Goal: Information Seeking & Learning: Learn about a topic

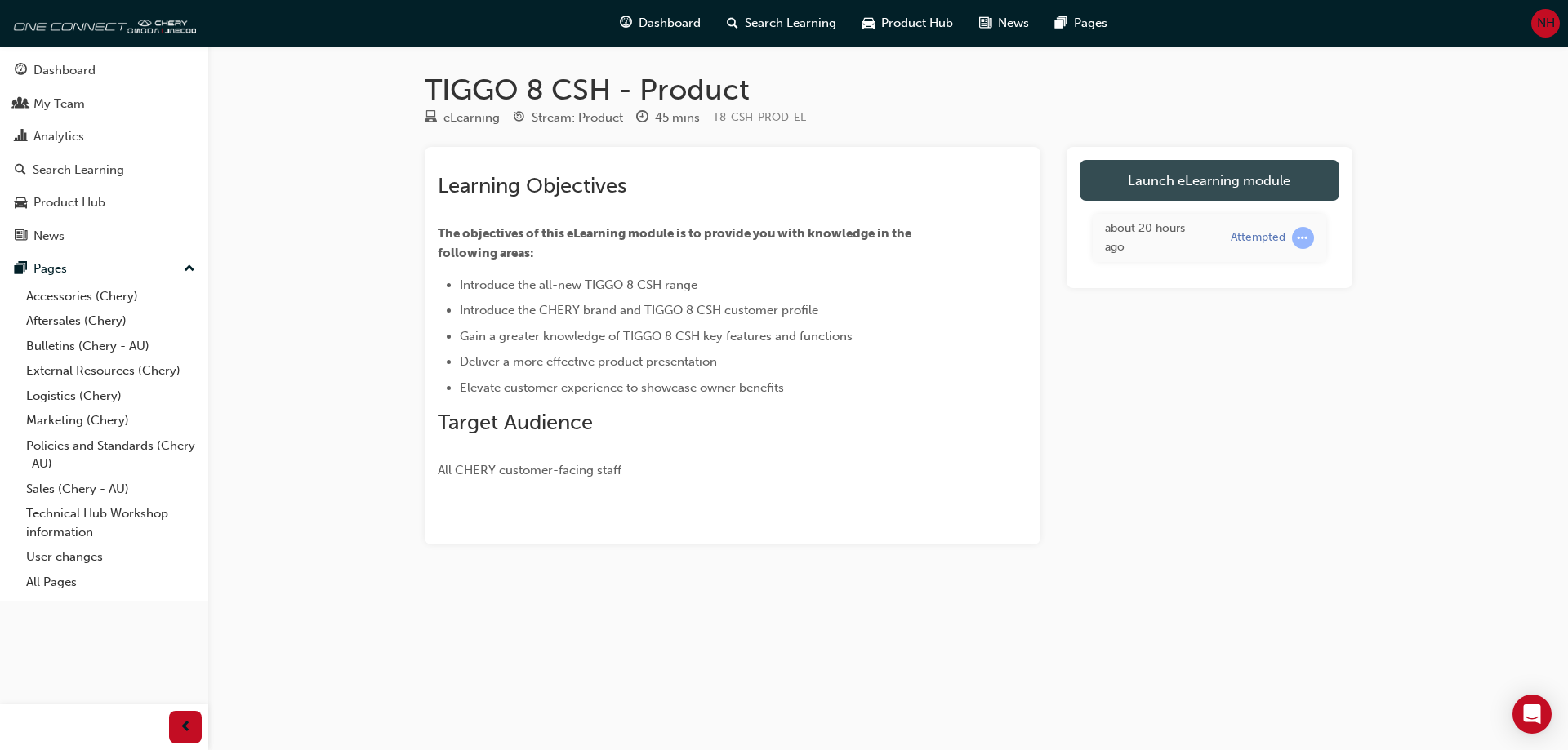
click at [1241, 177] on link "Launch eLearning module" at bounding box center [1209, 181] width 260 height 41
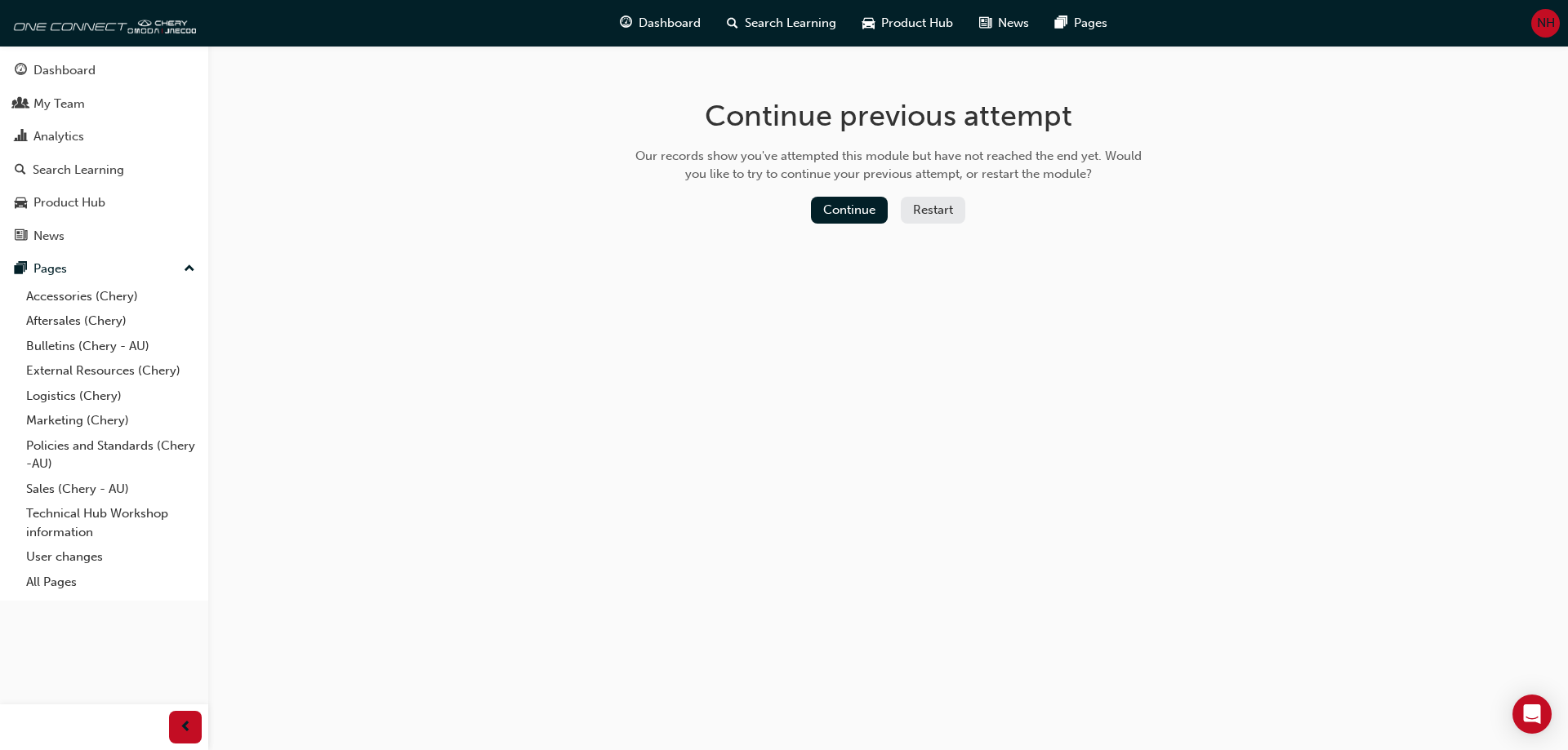
click at [917, 197] on button "Restart" at bounding box center [933, 211] width 65 height 27
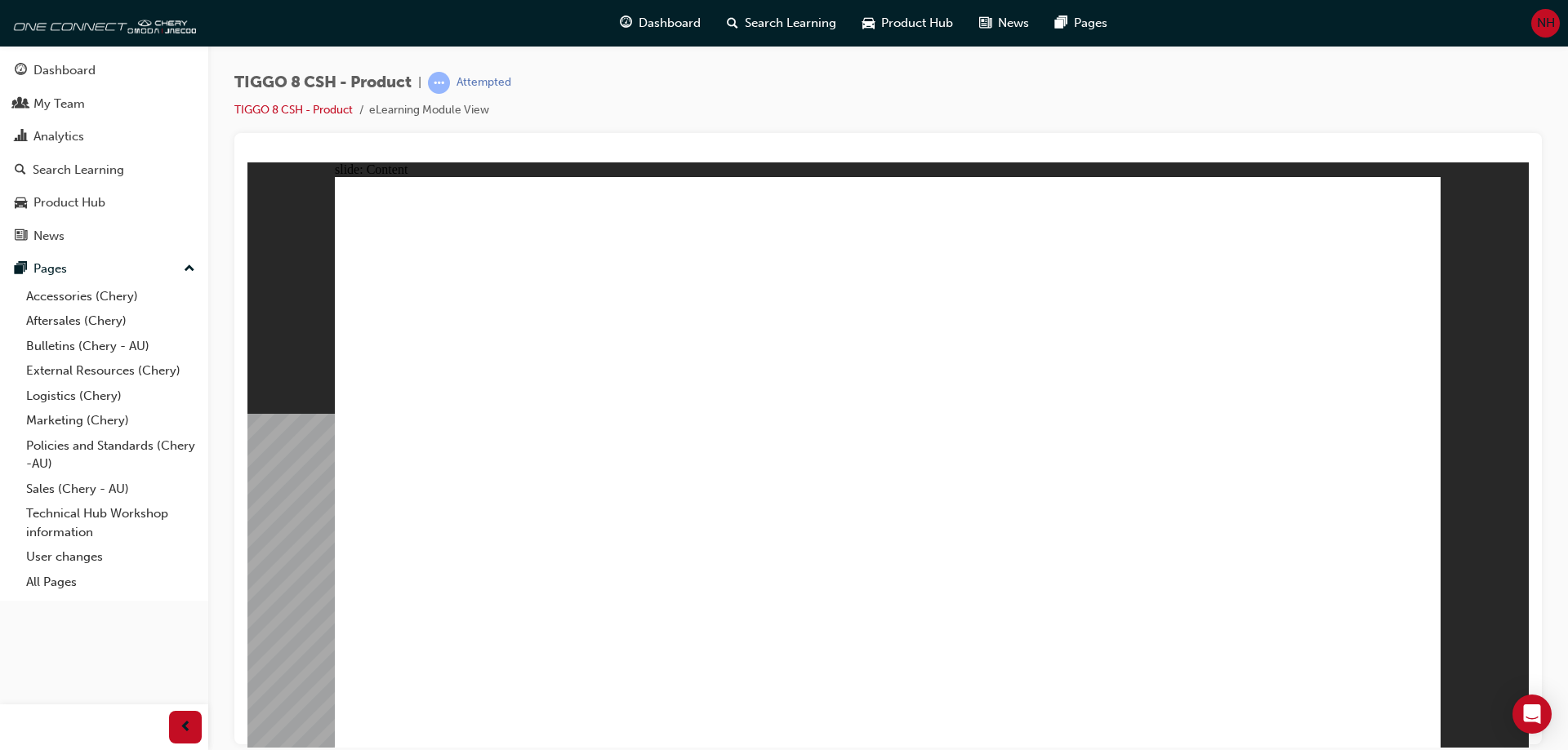
drag, startPoint x: 1272, startPoint y: 300, endPoint x: 1276, endPoint y: 308, distance: 8.9
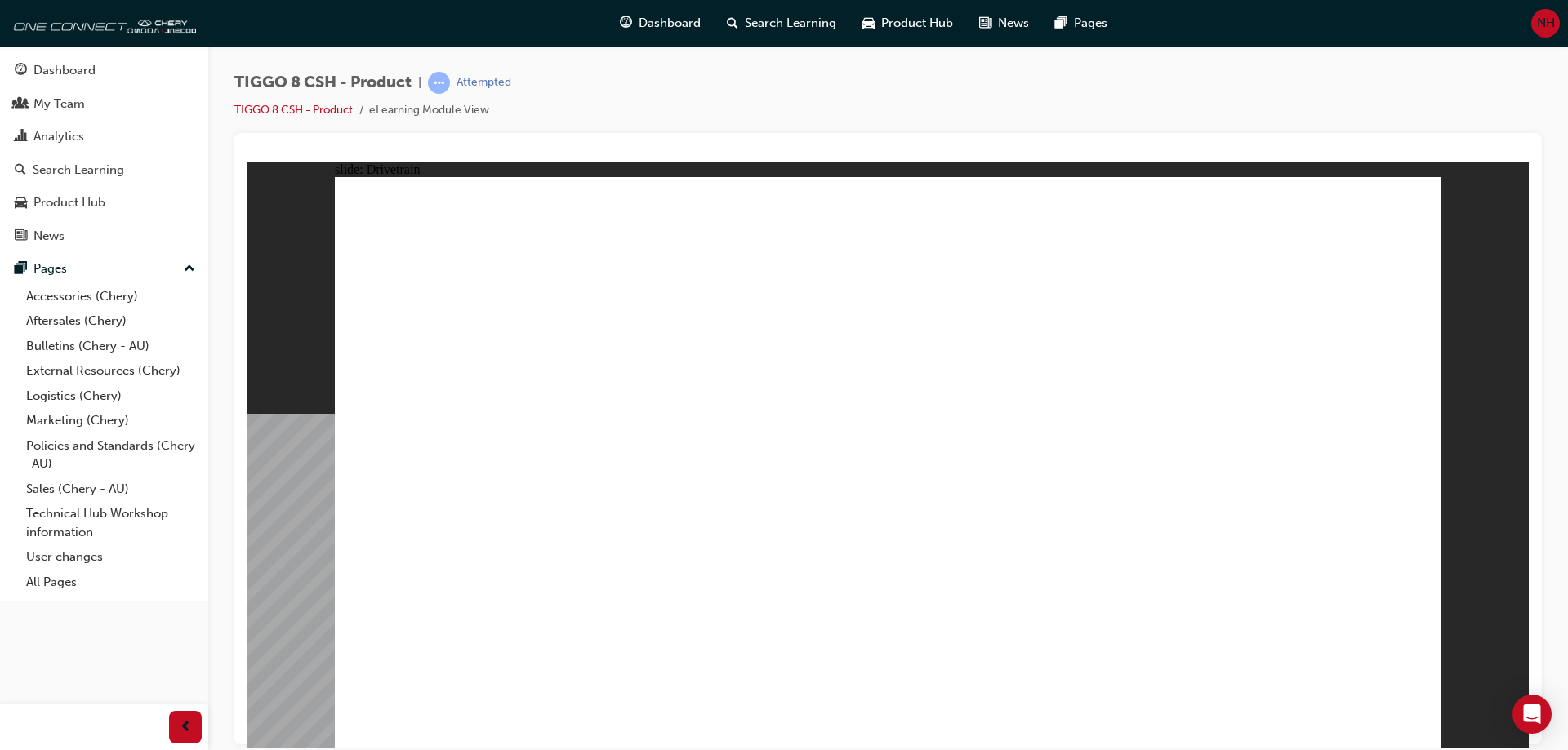
type input "24"
drag, startPoint x: 457, startPoint y: 431, endPoint x: 727, endPoint y: 449, distance: 270.6
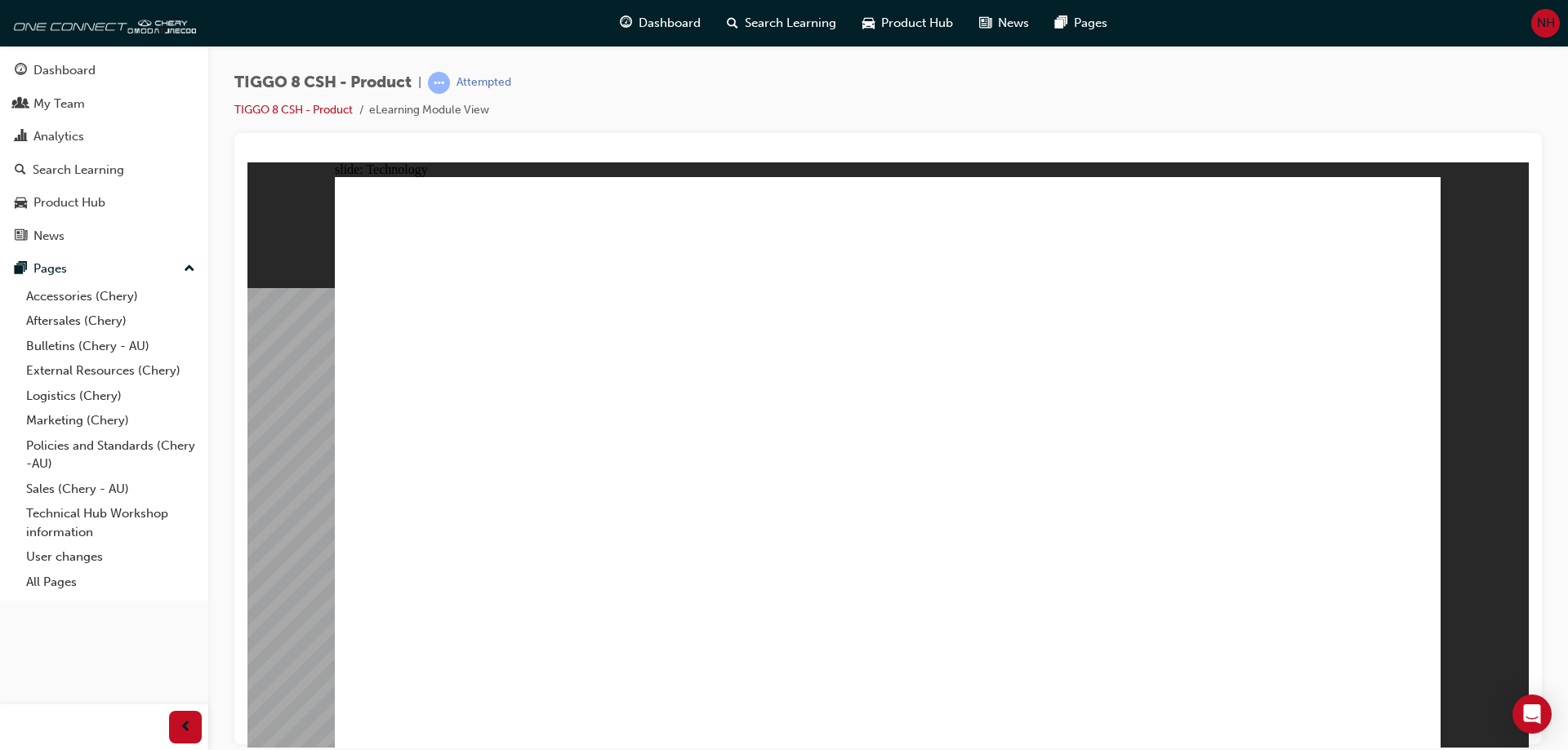
drag, startPoint x: 721, startPoint y: 587, endPoint x: 686, endPoint y: 587, distance: 35.0
drag, startPoint x: 781, startPoint y: 285, endPoint x: 766, endPoint y: 609, distance: 324.3
drag, startPoint x: 767, startPoint y: 278, endPoint x: 772, endPoint y: 666, distance: 388.0
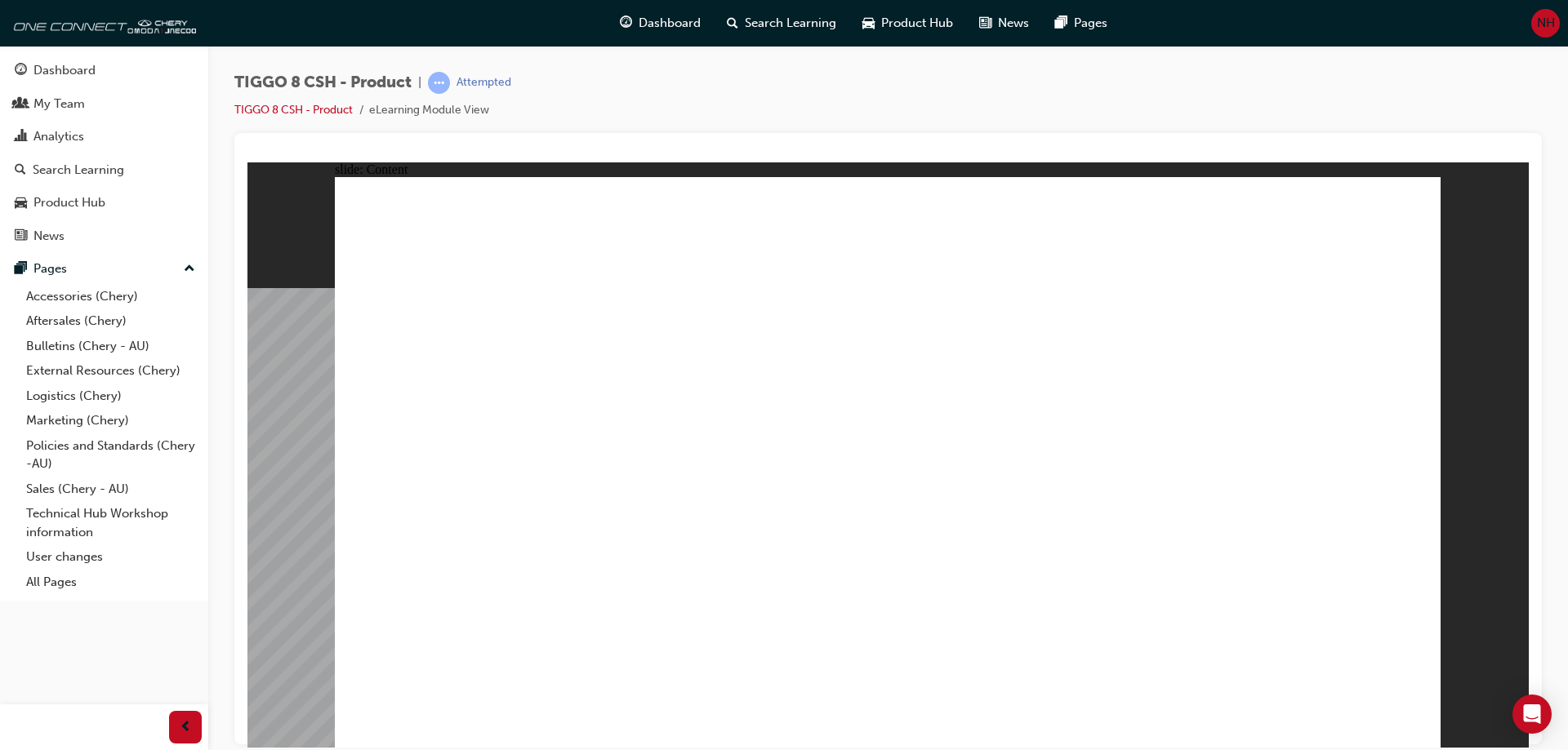
click at [897, 129] on div "TIGGO 8 CSH - Product | Attempted TIGGO 8 CSH - Product eLearning Module View" at bounding box center [887, 101] width 1308 height 61
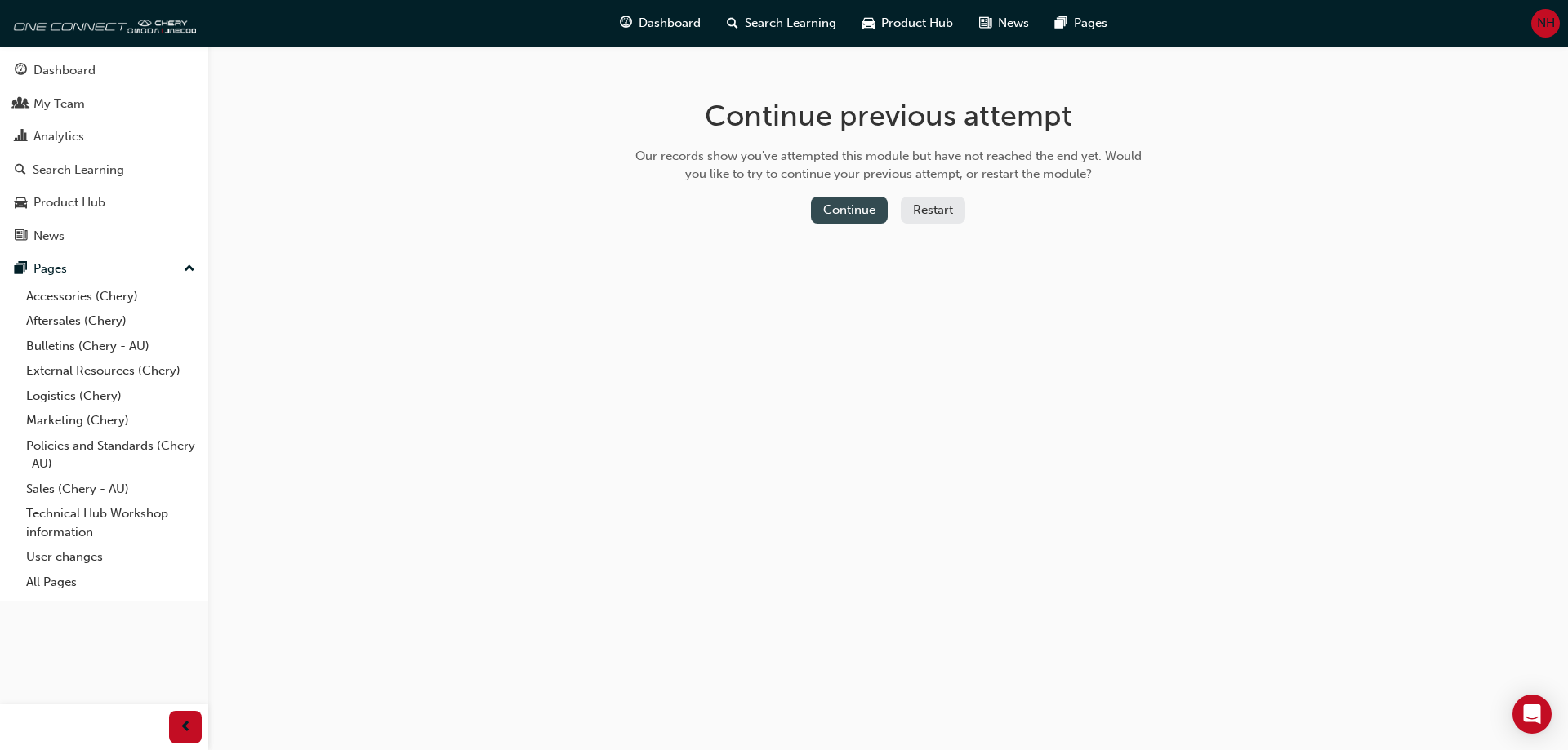
click at [874, 214] on button "Continue" at bounding box center [849, 211] width 76 height 27
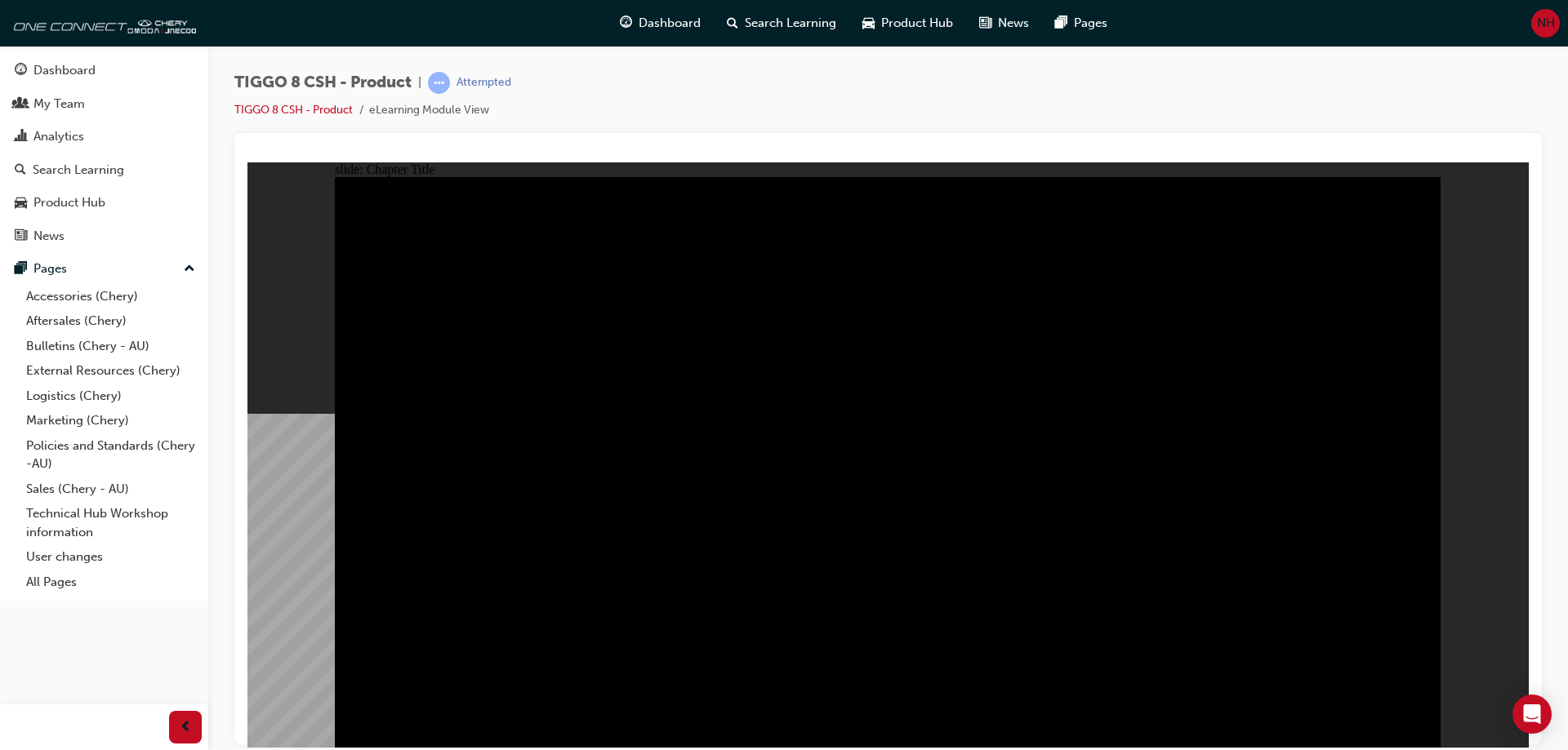
radio input "true"
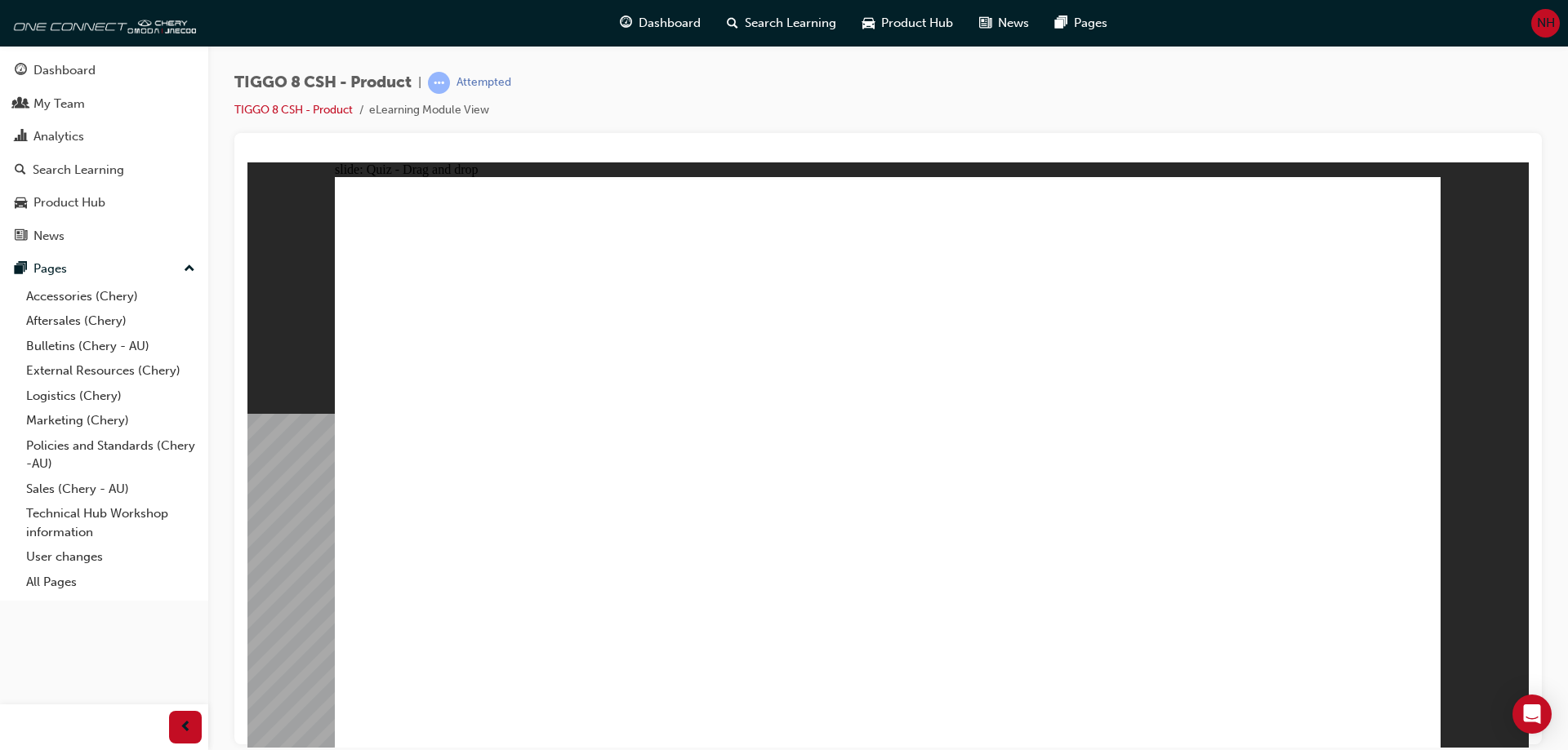
drag, startPoint x: 1192, startPoint y: 340, endPoint x: 1285, endPoint y: 576, distance: 253.7
drag, startPoint x: 1276, startPoint y: 237, endPoint x: 392, endPoint y: 575, distance: 946.4
drag, startPoint x: 815, startPoint y: 206, endPoint x: 1049, endPoint y: 466, distance: 349.8
drag, startPoint x: 989, startPoint y: 339, endPoint x: 938, endPoint y: 452, distance: 124.0
drag, startPoint x: 1166, startPoint y: 353, endPoint x: 1288, endPoint y: 495, distance: 187.2
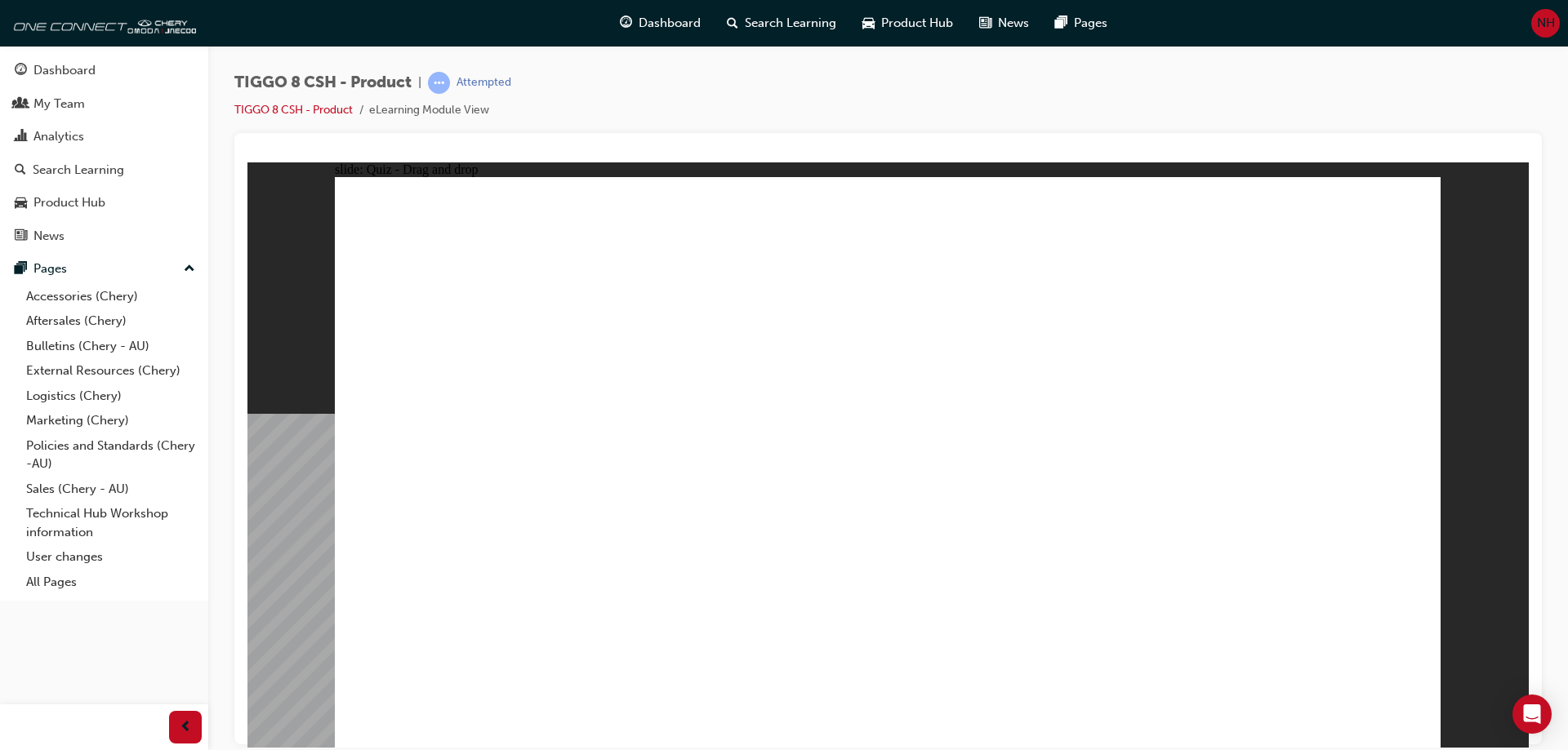
drag, startPoint x: 1115, startPoint y: 240, endPoint x: 742, endPoint y: 485, distance: 446.3
checkbox input "true"
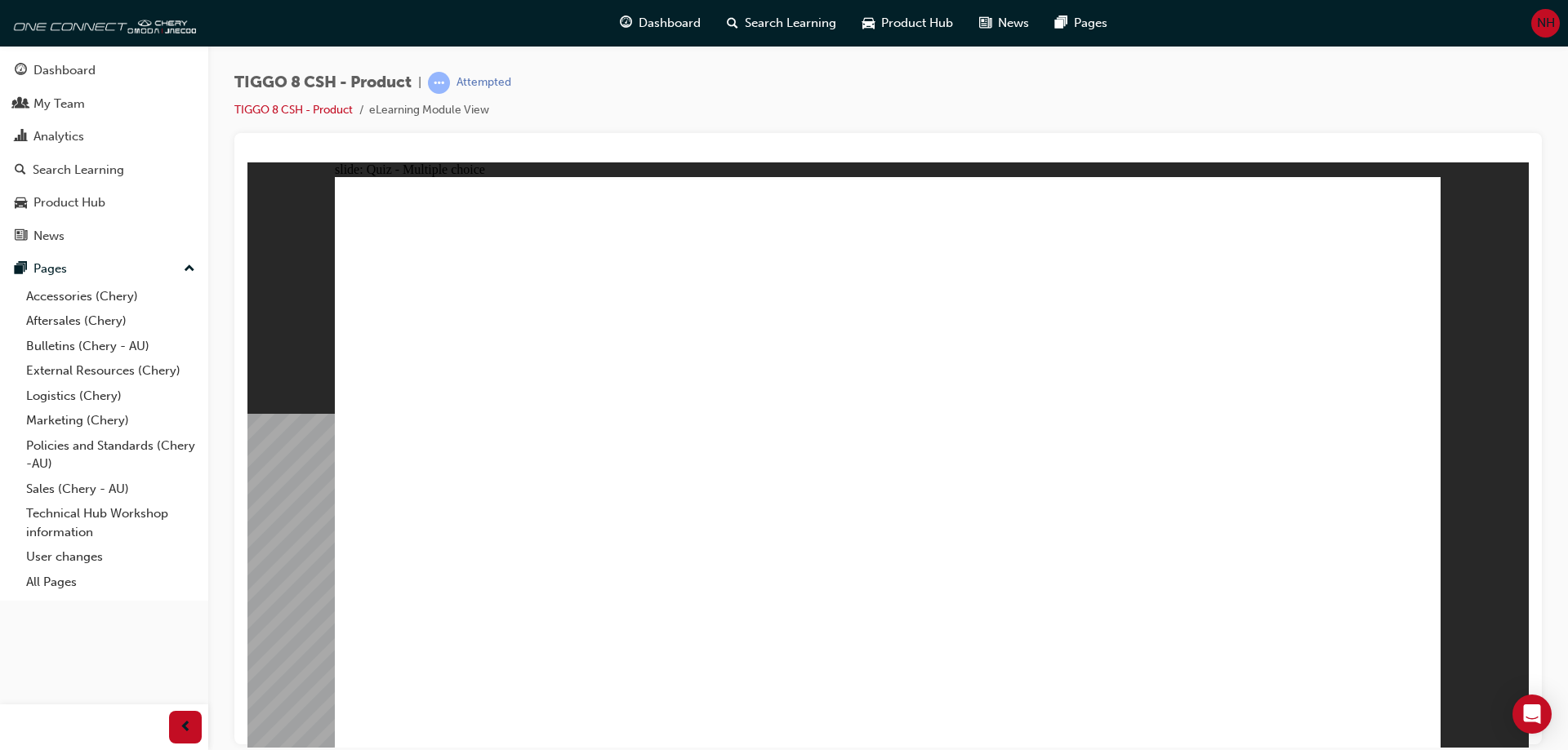
radio input "true"
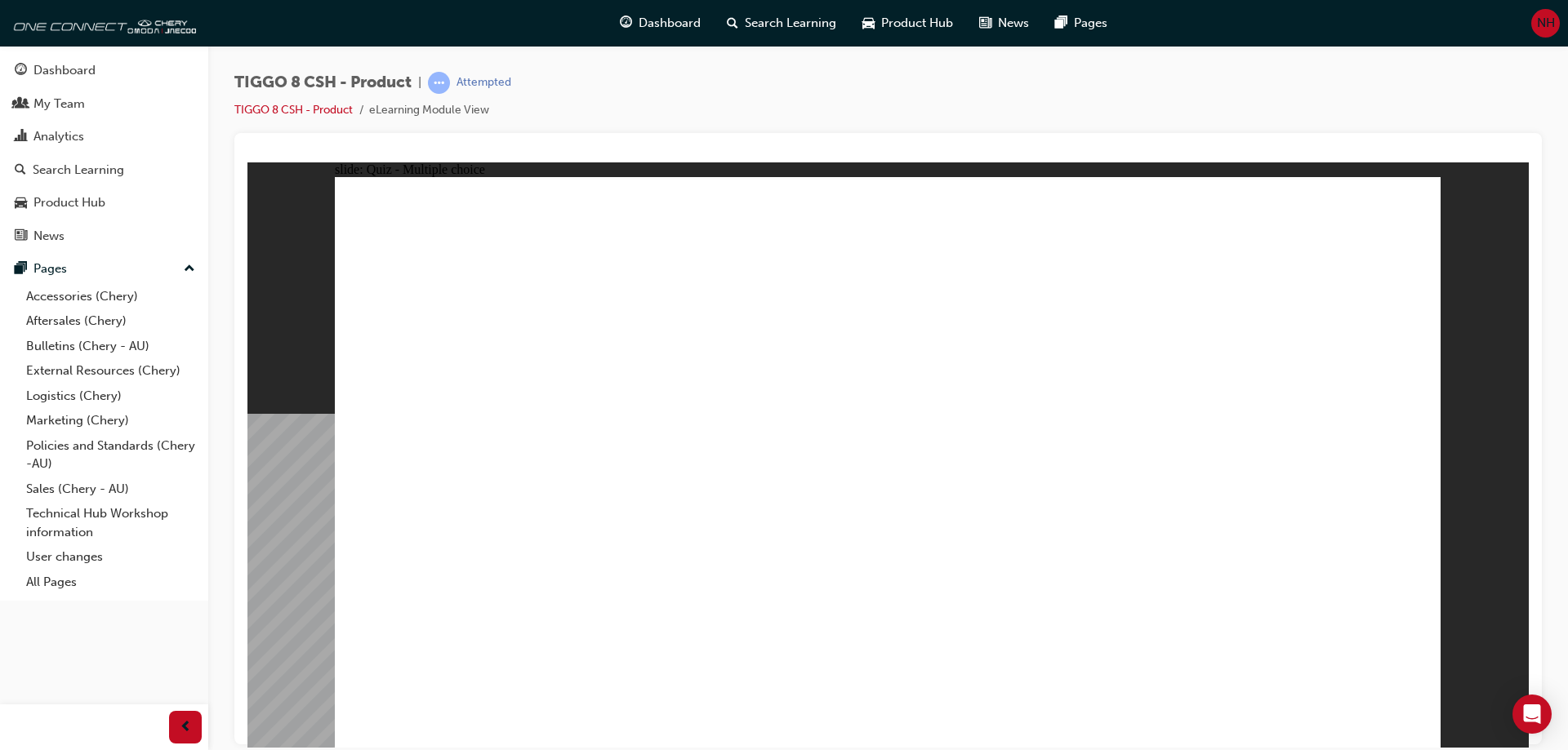
drag, startPoint x: 878, startPoint y: 248, endPoint x: 954, endPoint y: 539, distance: 300.8
drag, startPoint x: 915, startPoint y: 289, endPoint x: 976, endPoint y: 561, distance: 278.8
drag, startPoint x: 1256, startPoint y: 278, endPoint x: 875, endPoint y: 534, distance: 459.0
drag, startPoint x: 1068, startPoint y: 280, endPoint x: 1119, endPoint y: 540, distance: 265.0
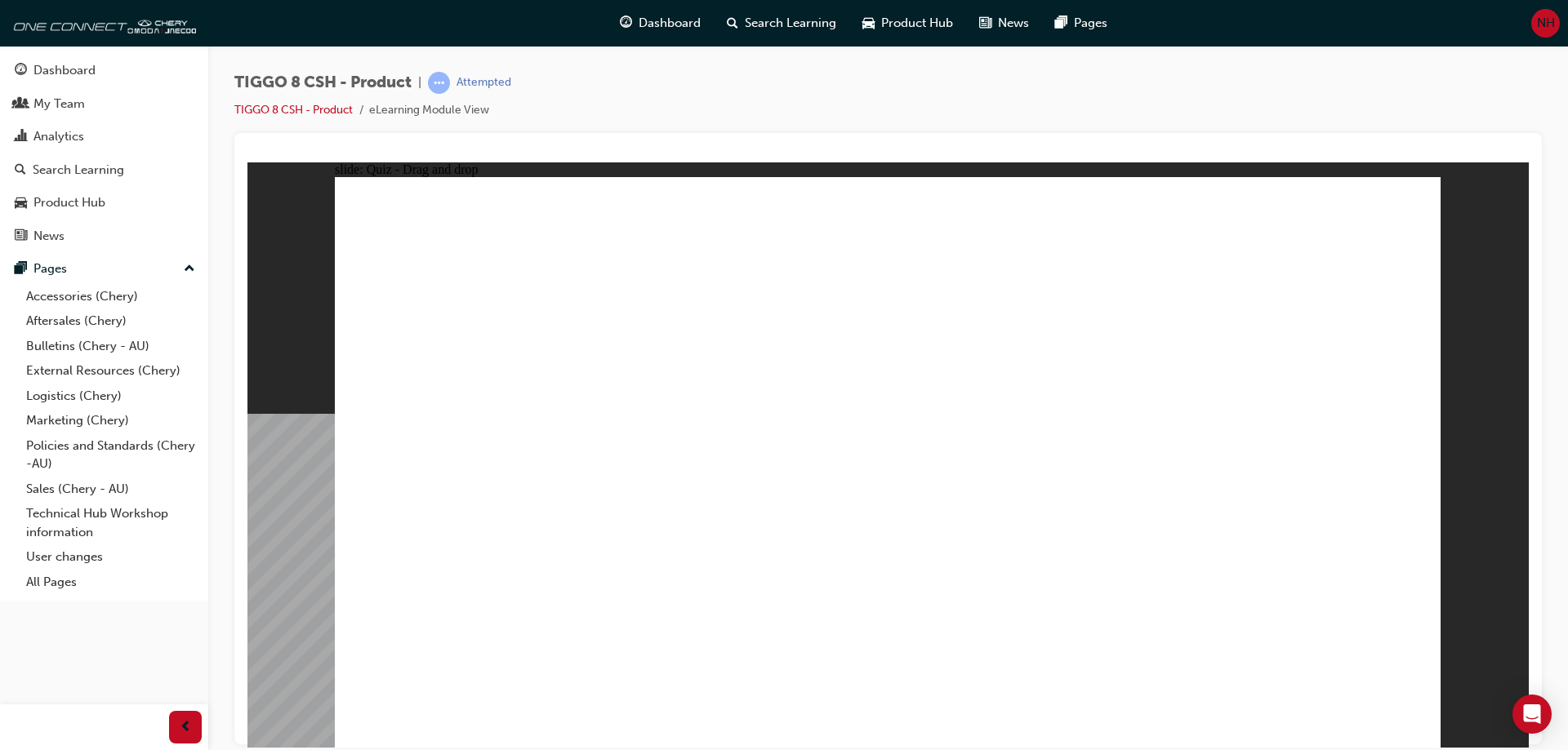
drag, startPoint x: 1085, startPoint y: 241, endPoint x: 962, endPoint y: 597, distance: 376.6
drag, startPoint x: 1282, startPoint y: 240, endPoint x: 1128, endPoint y: 591, distance: 383.3
drag, startPoint x: 1120, startPoint y: 325, endPoint x: 720, endPoint y: 526, distance: 447.7
drag, startPoint x: 1094, startPoint y: 329, endPoint x: 468, endPoint y: 515, distance: 653.0
drag, startPoint x: 1348, startPoint y: 644, endPoint x: 1304, endPoint y: 402, distance: 246.0
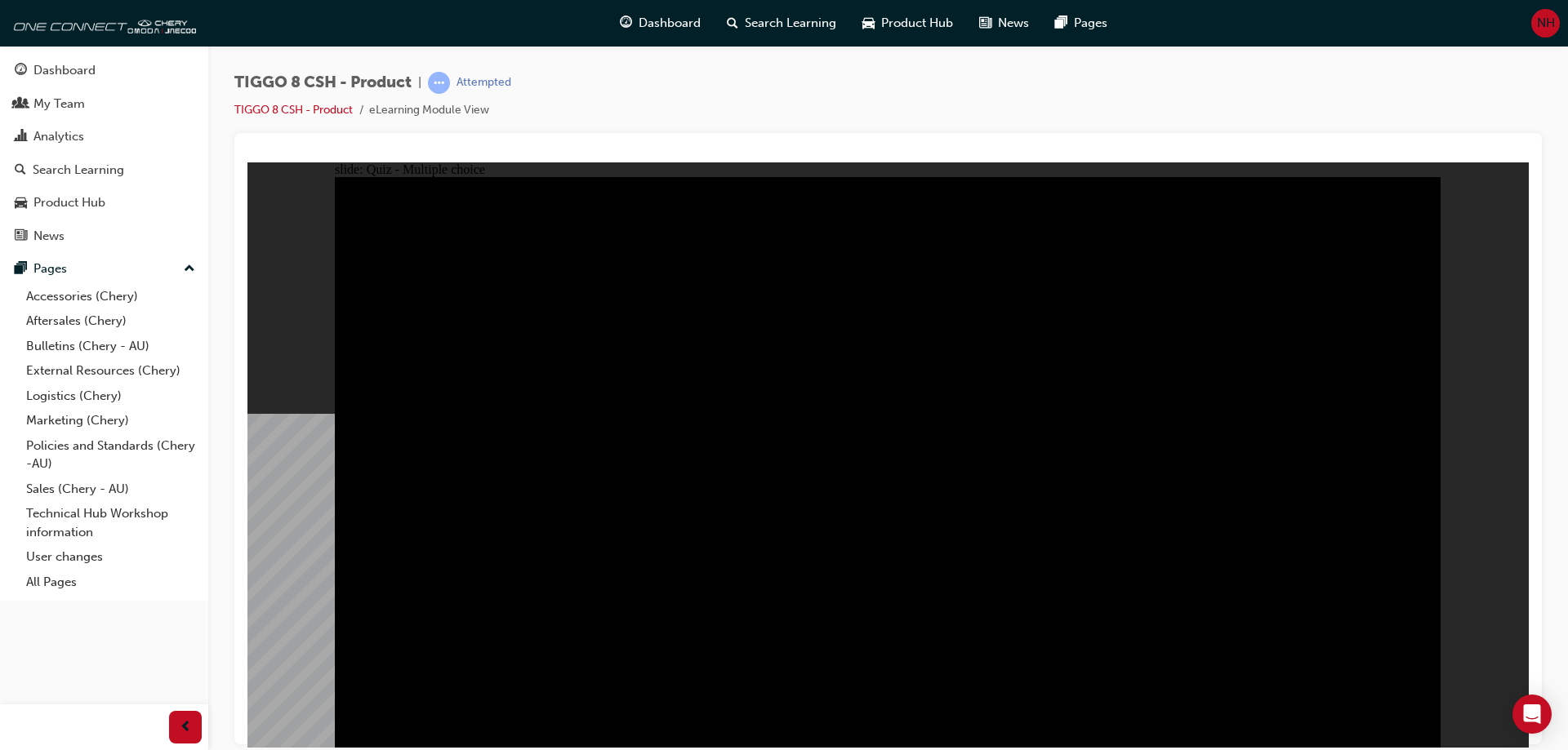
radio input "true"
drag, startPoint x: 1102, startPoint y: 322, endPoint x: 1084, endPoint y: 317, distance: 18.7
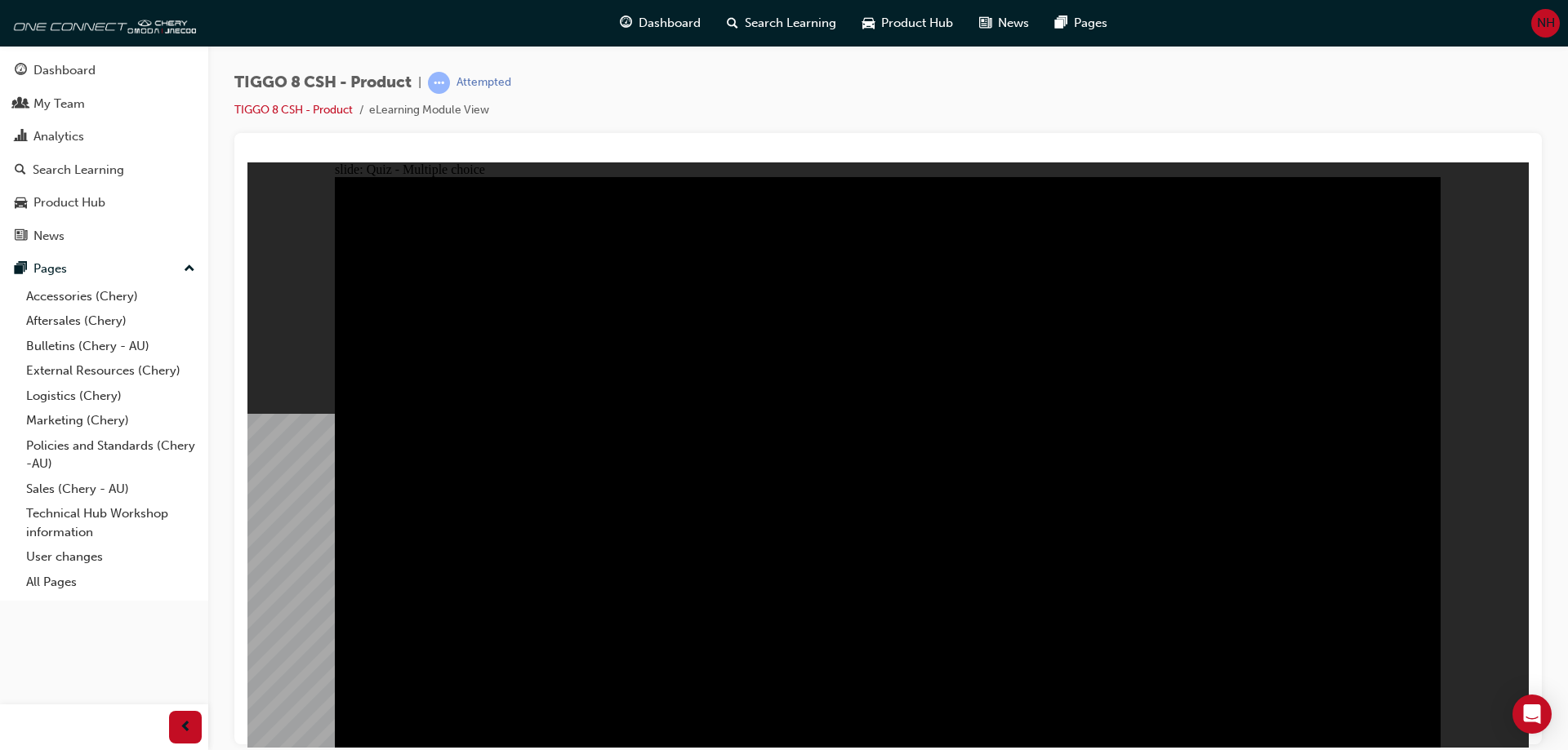
radio input "true"
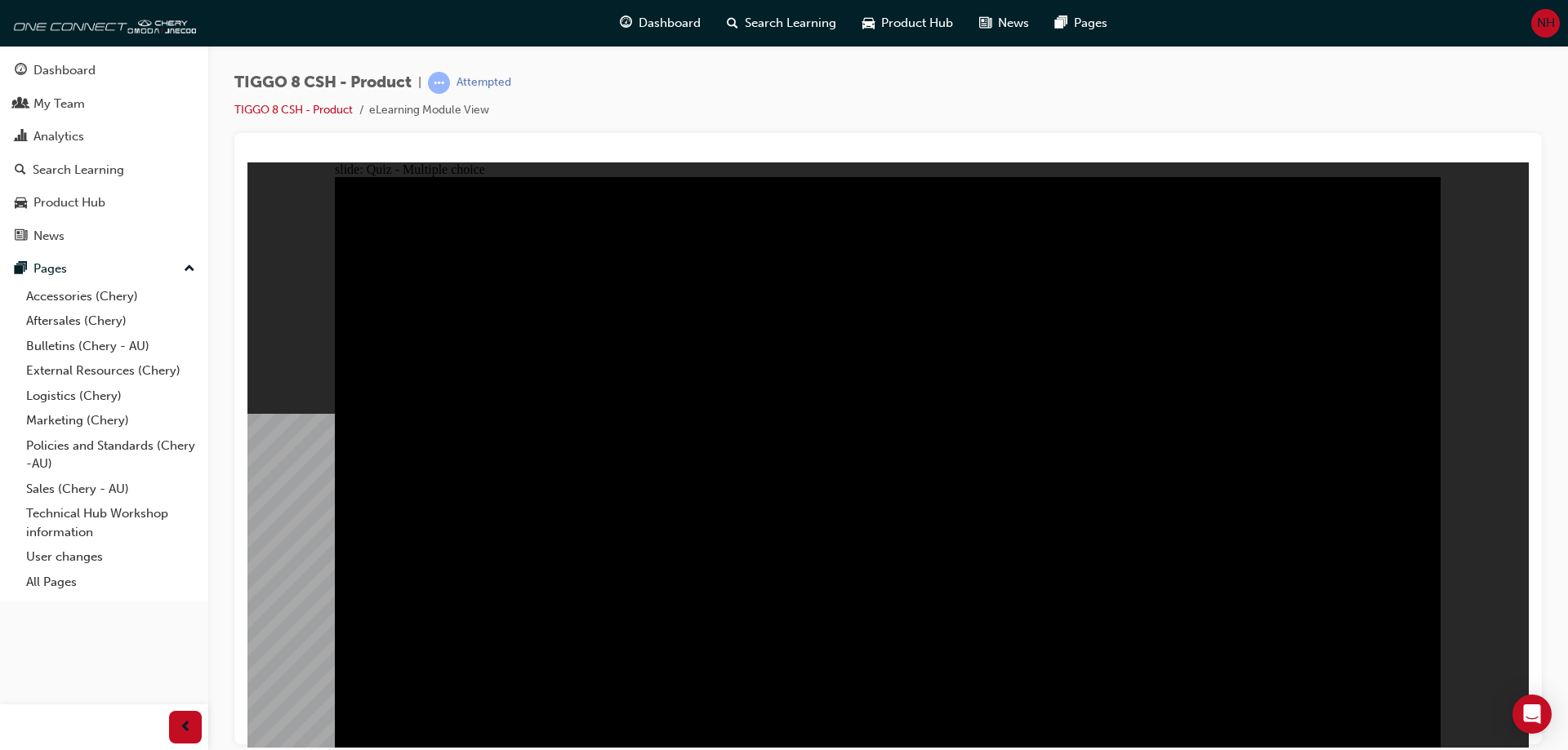
radio input "true"
checkbox input "true"
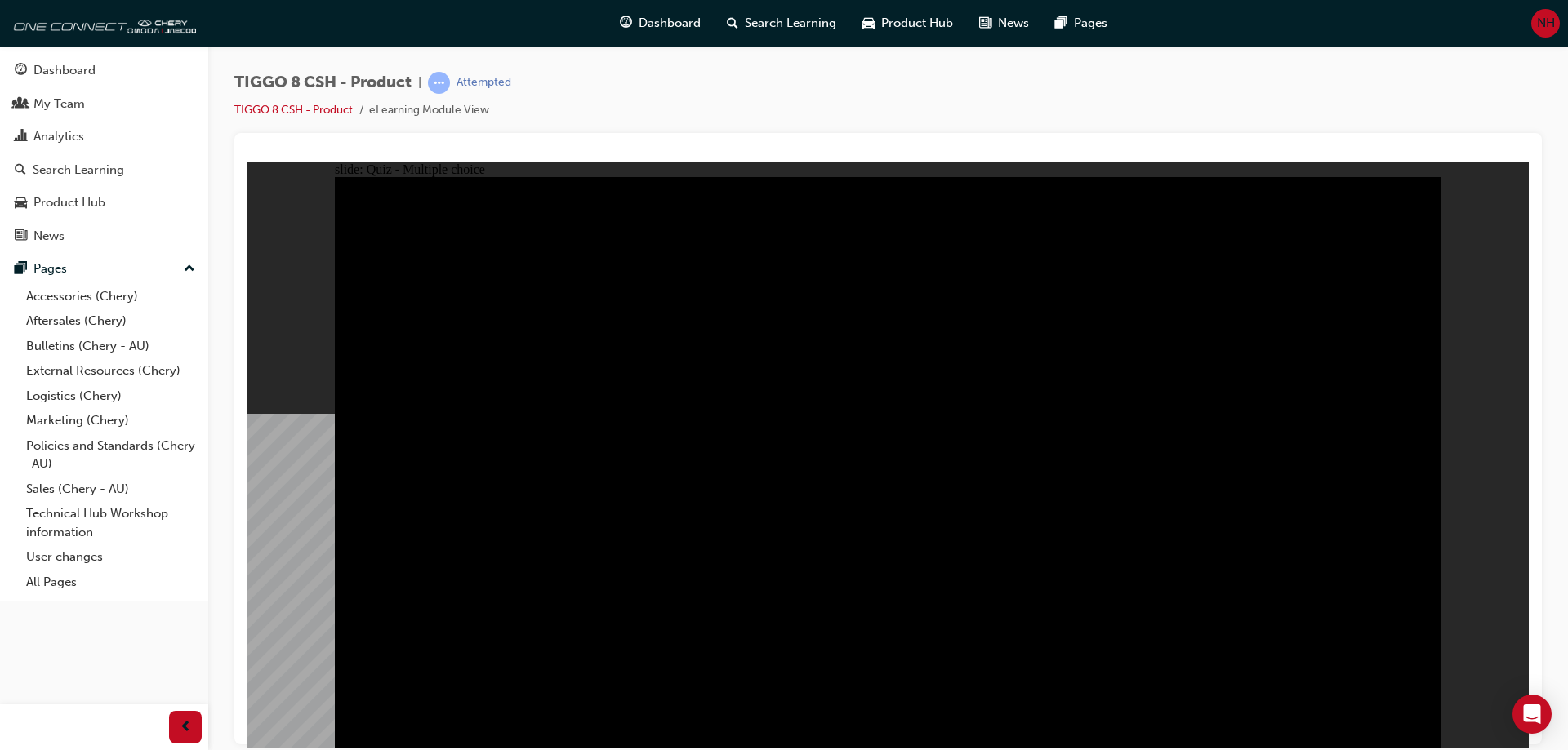
checkbox input "true"
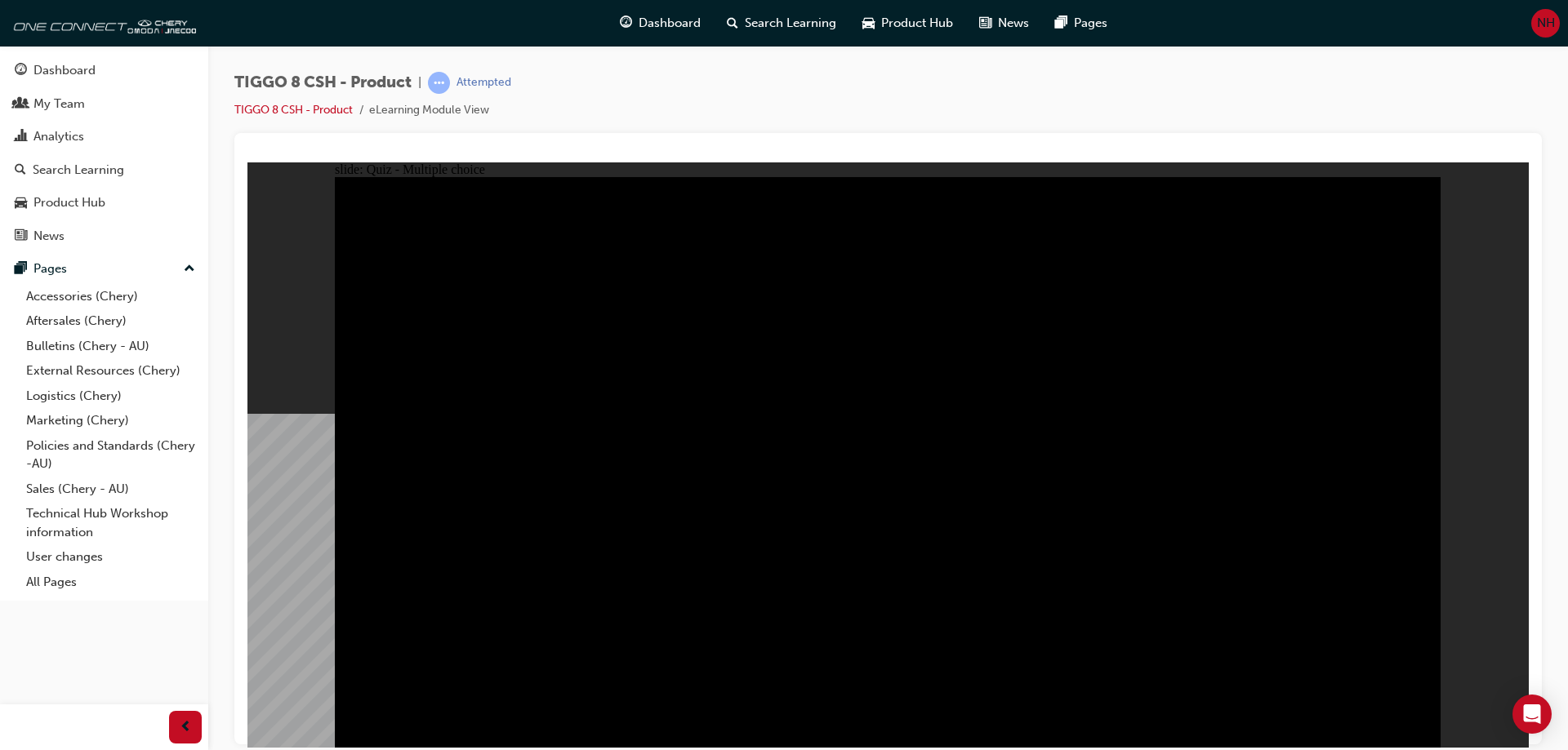
checkbox input "true"
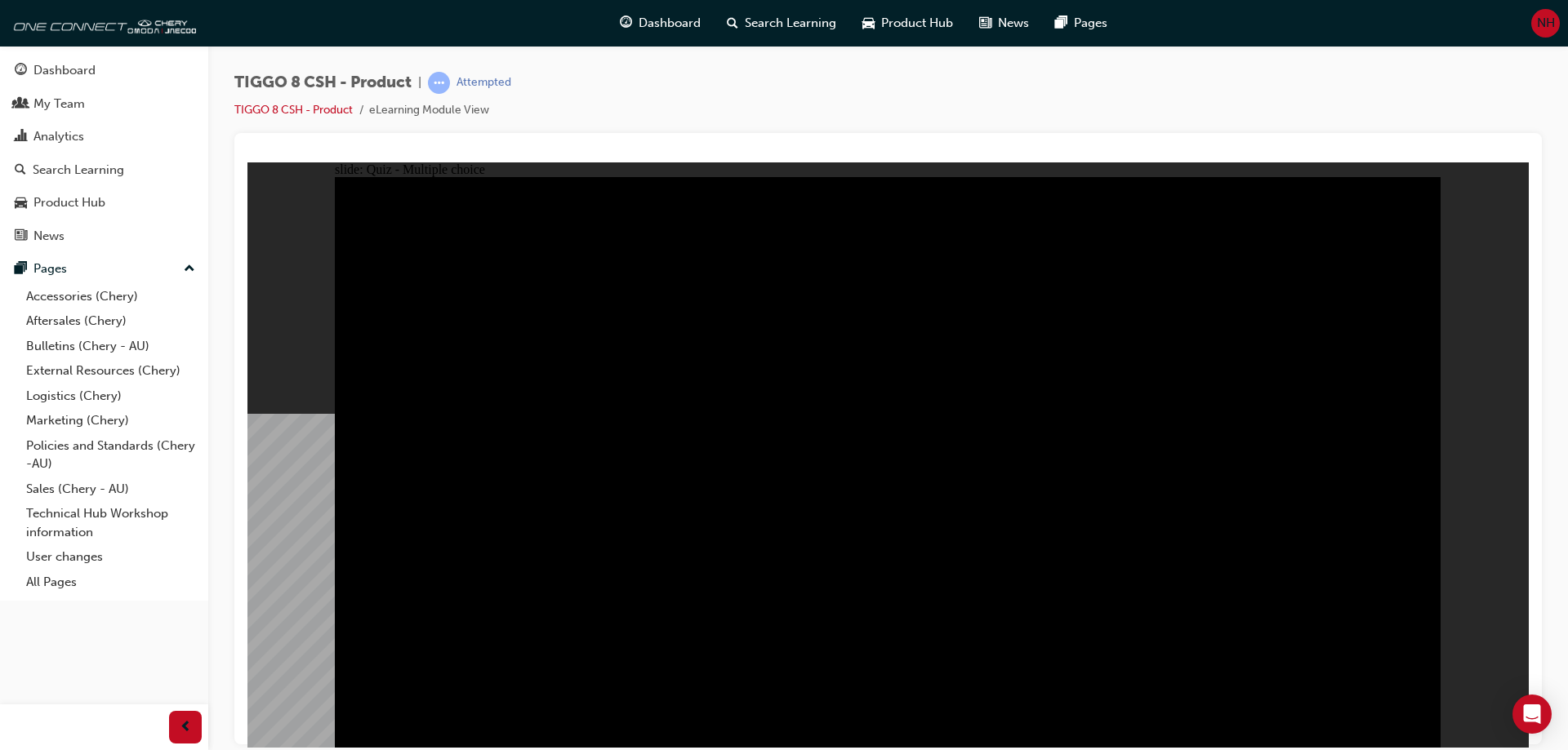
checkbox input "true"
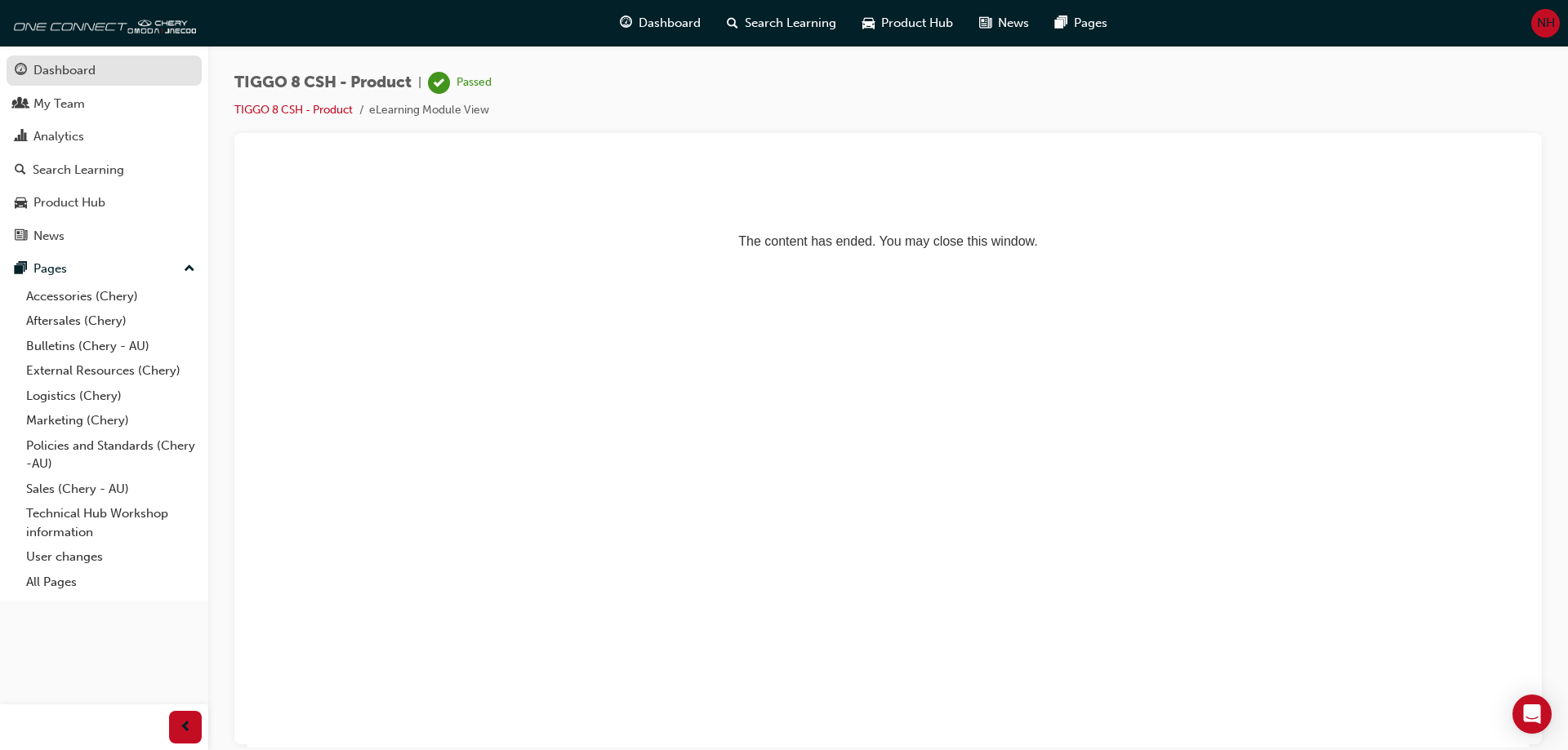
click at [102, 72] on div "Dashboard" at bounding box center [103, 71] width 179 height 20
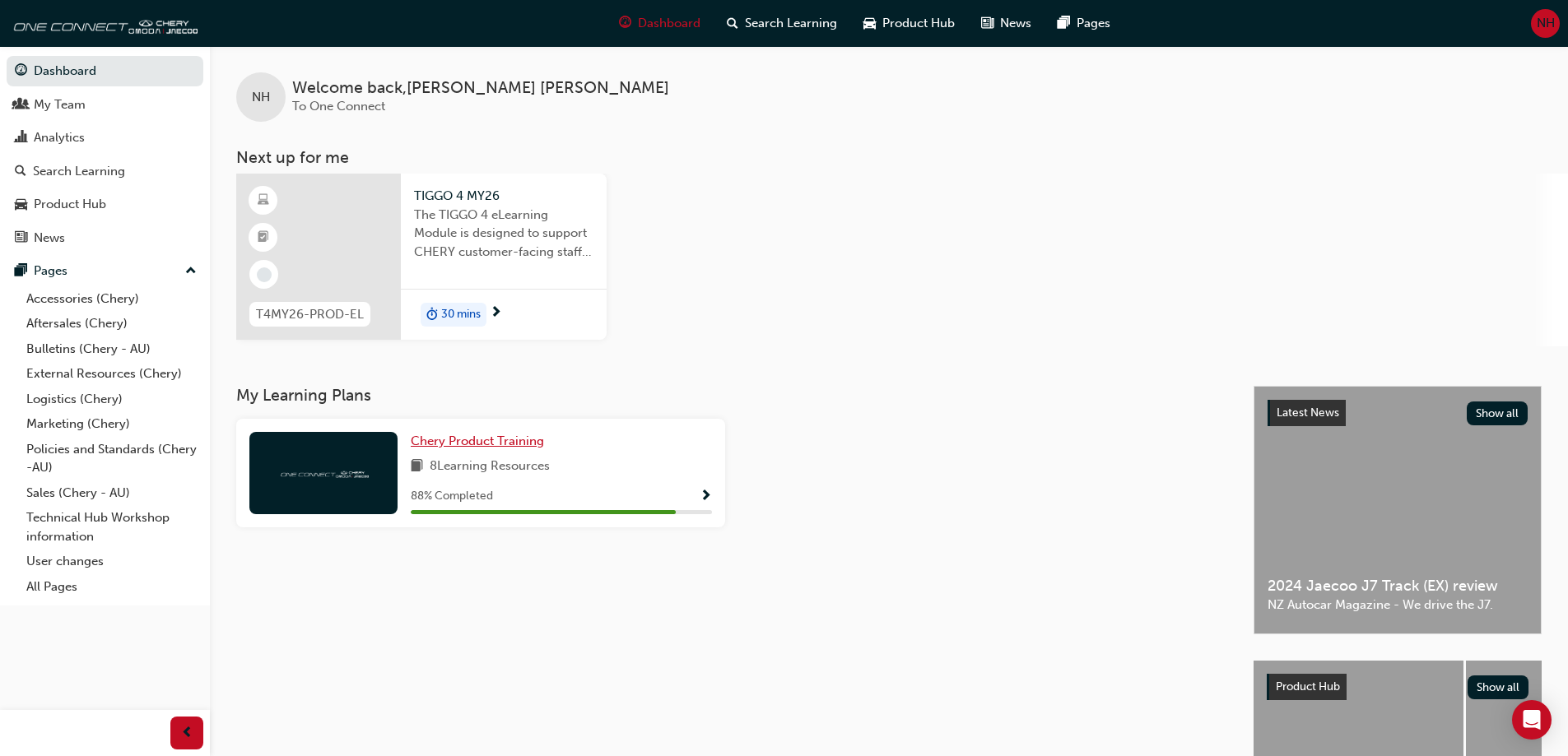
click at [452, 437] on span "Chery Product Training" at bounding box center [478, 440] width 134 height 15
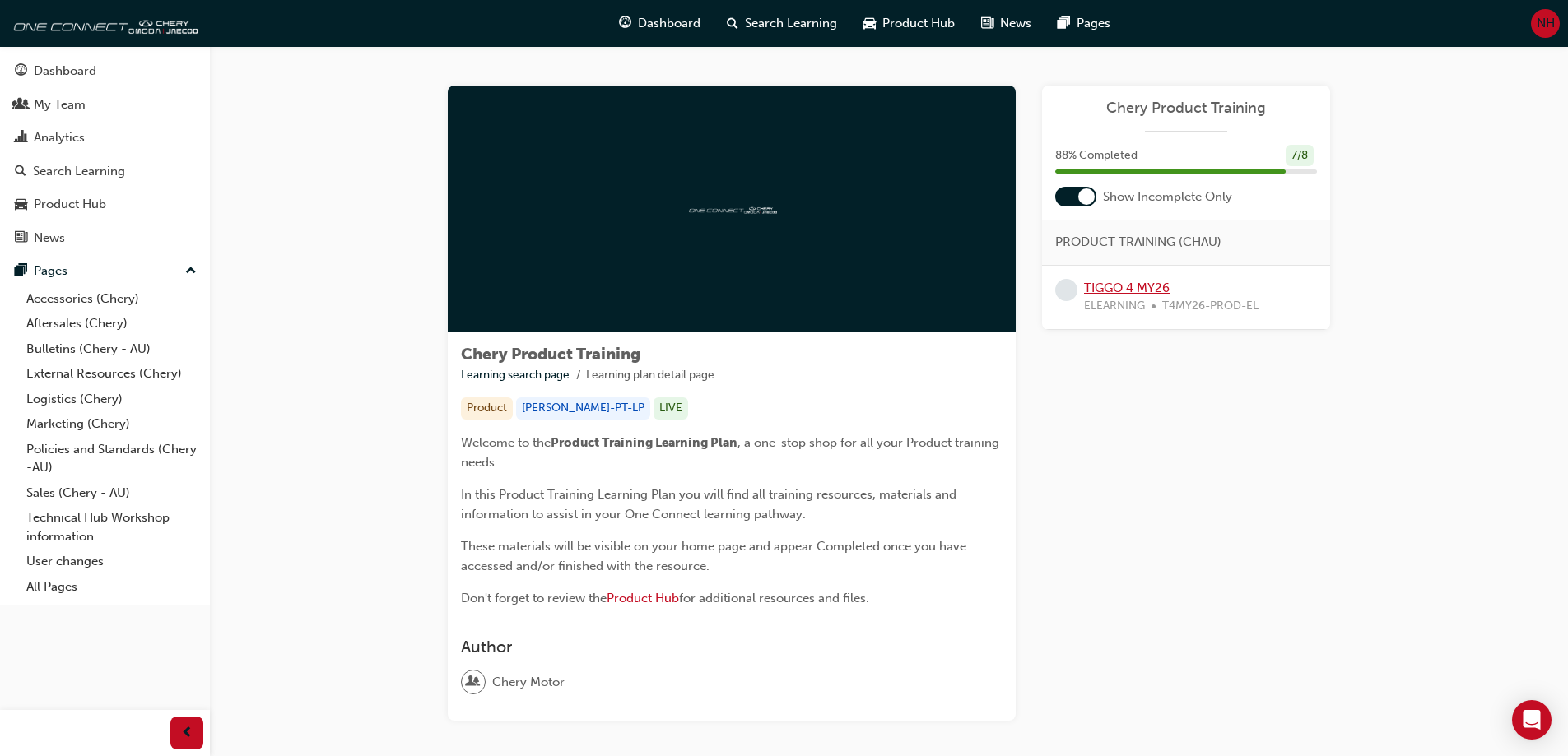
click at [1100, 286] on link "TIGGO 4 MY26" at bounding box center [1128, 287] width 86 height 15
